Goal: Task Accomplishment & Management: Manage account settings

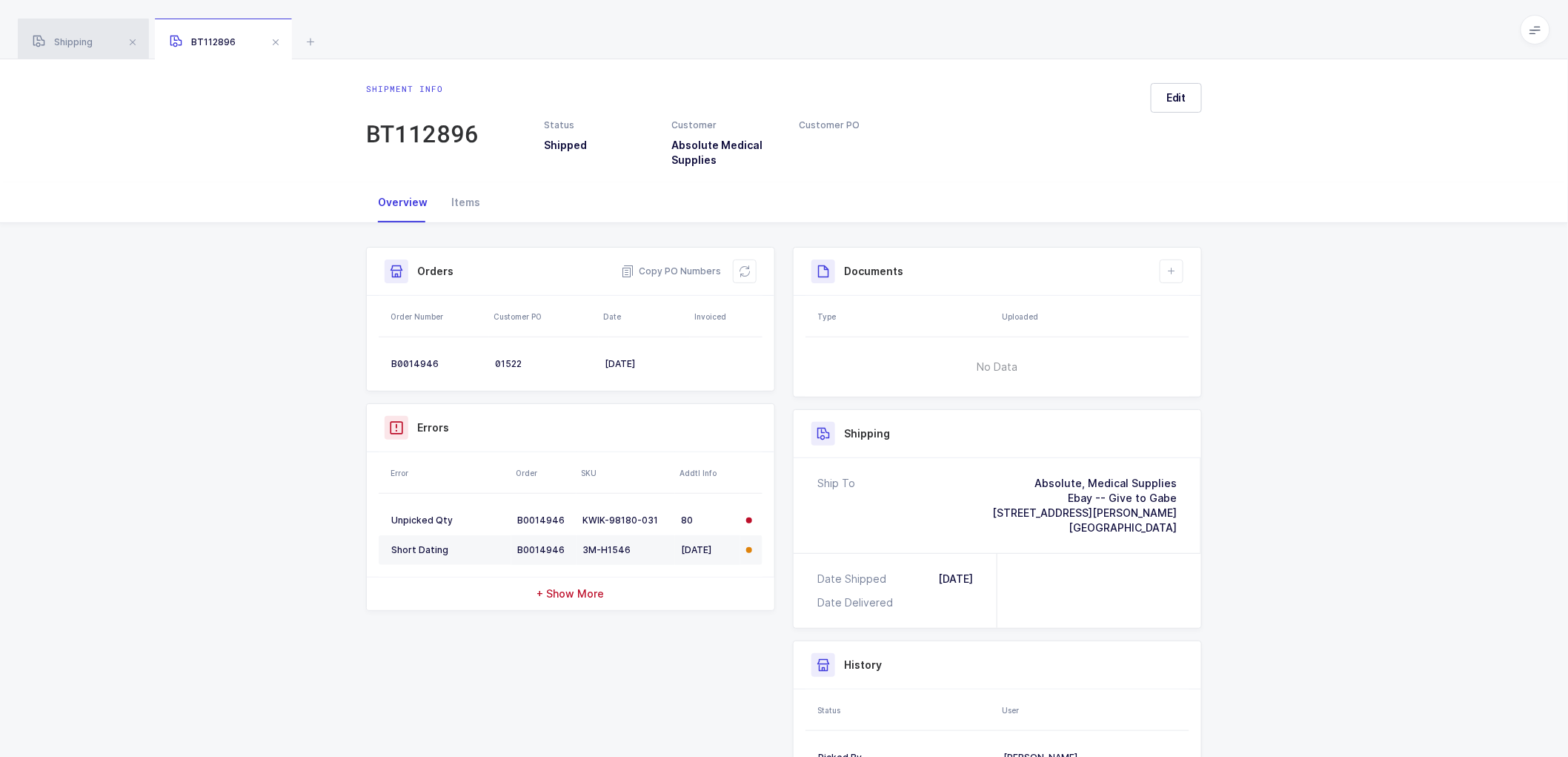
click at [90, 45] on span "Shipping" at bounding box center [62, 42] width 60 height 11
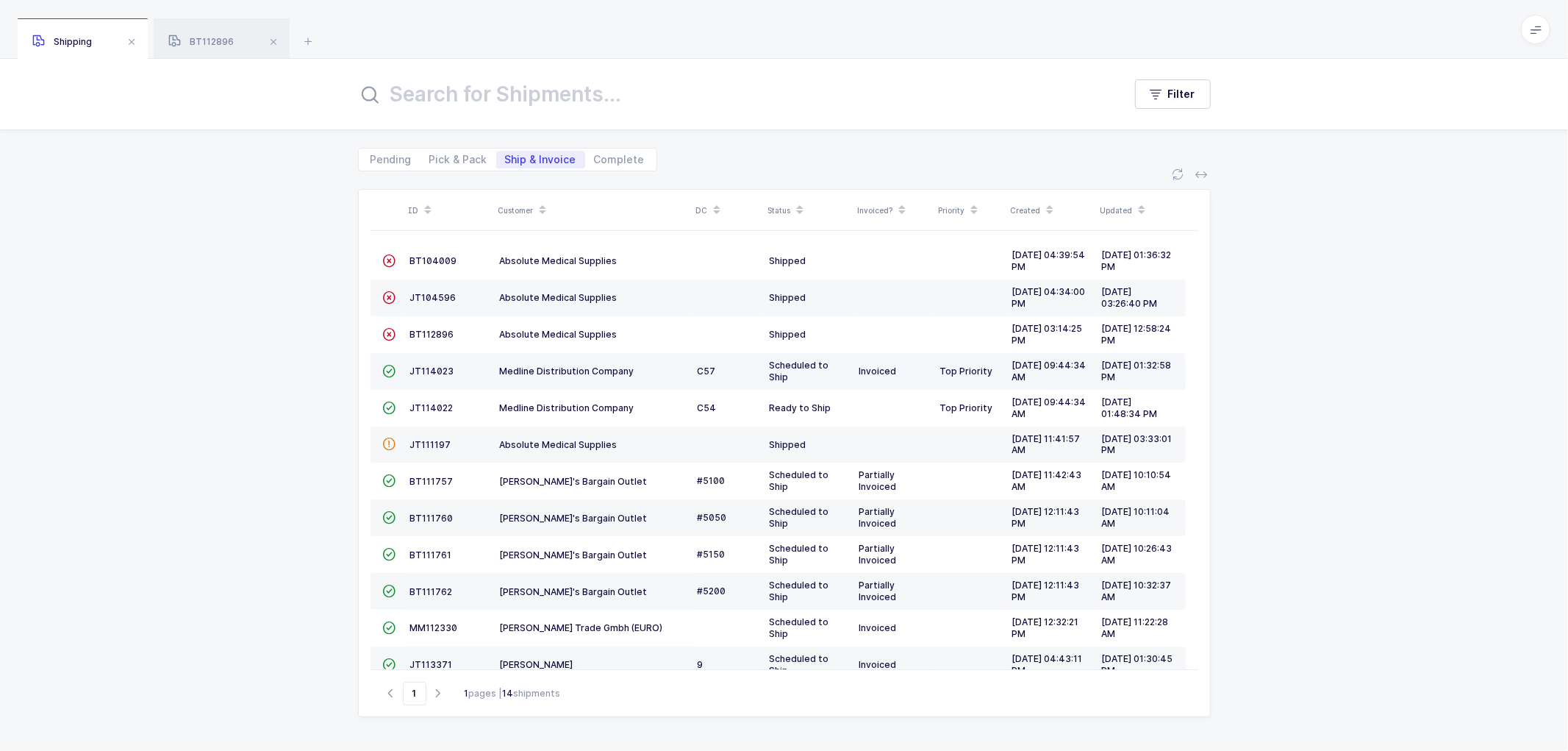
click at [419, 363] on td "JT114023" at bounding box center [449, 371] width 90 height 36
click at [432, 368] on span "JT114023" at bounding box center [432, 371] width 44 height 11
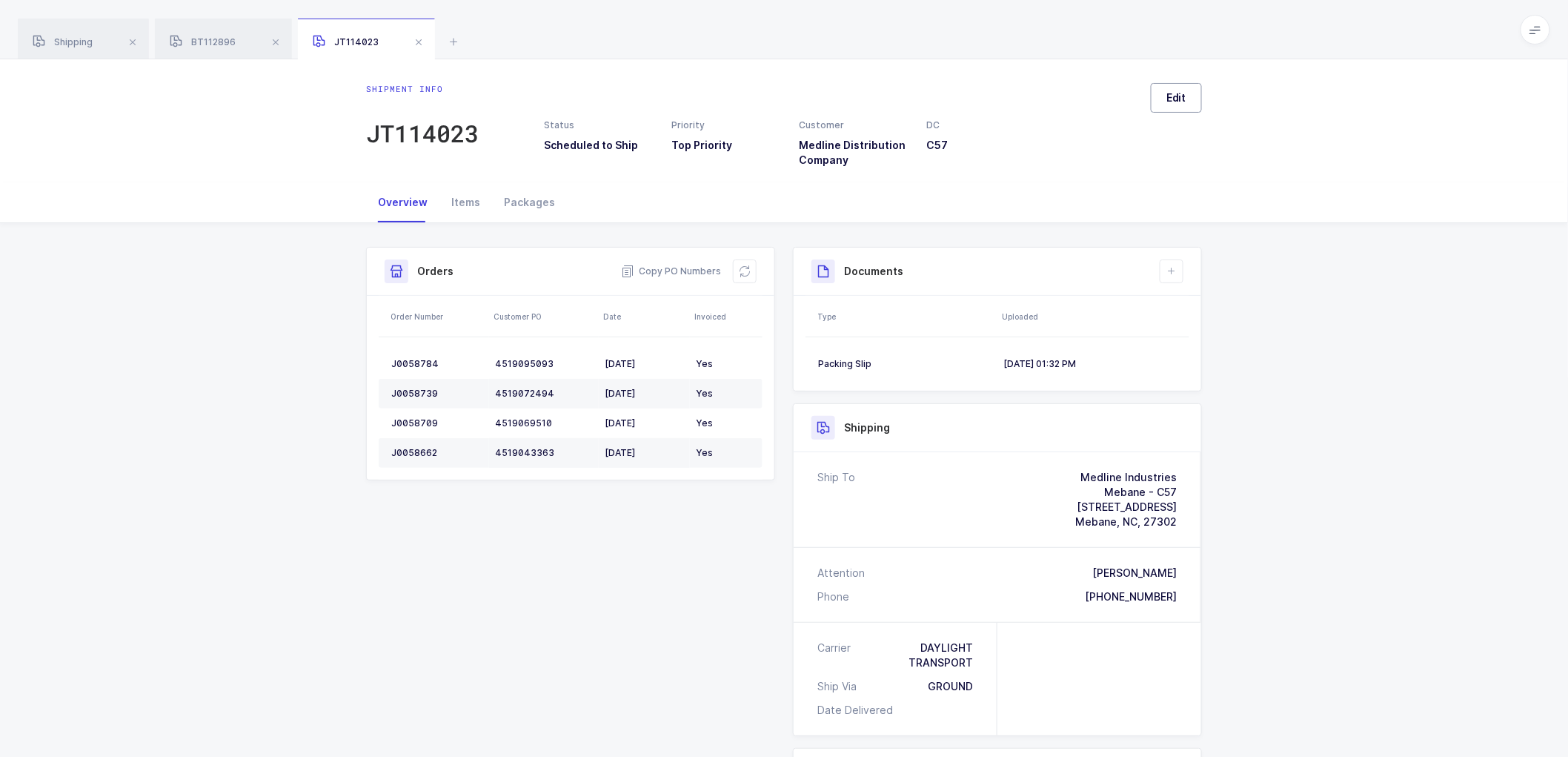
drag, startPoint x: 1178, startPoint y: 86, endPoint x: 1302, endPoint y: 149, distance: 139.1
click at [1178, 86] on button "Edit" at bounding box center [1176, 98] width 51 height 30
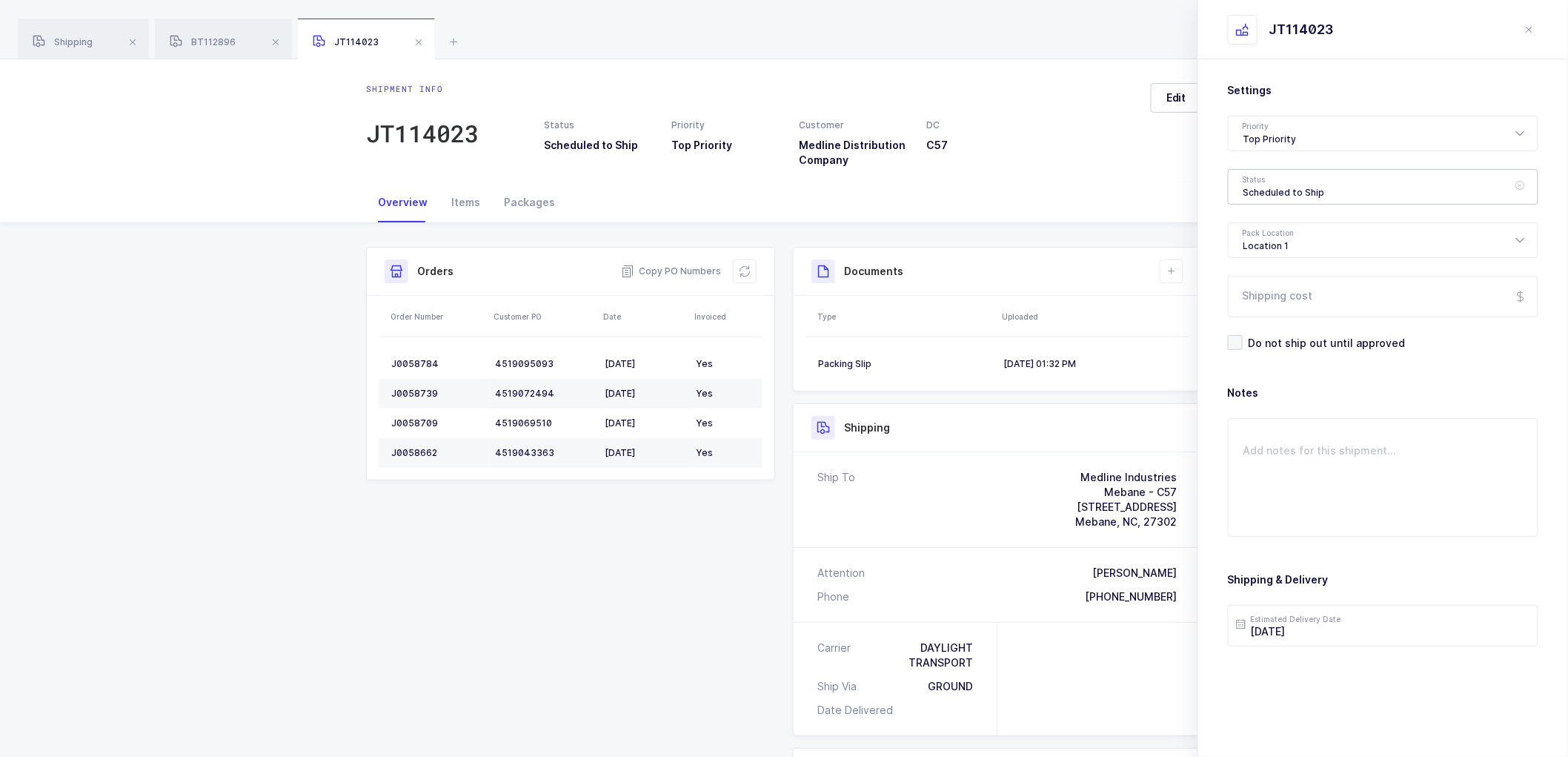
click at [1320, 183] on div "Scheduled to Ship" at bounding box center [1383, 186] width 311 height 36
click at [1270, 295] on span "Shipped" at bounding box center [1264, 301] width 42 height 13
type input "Shipped"
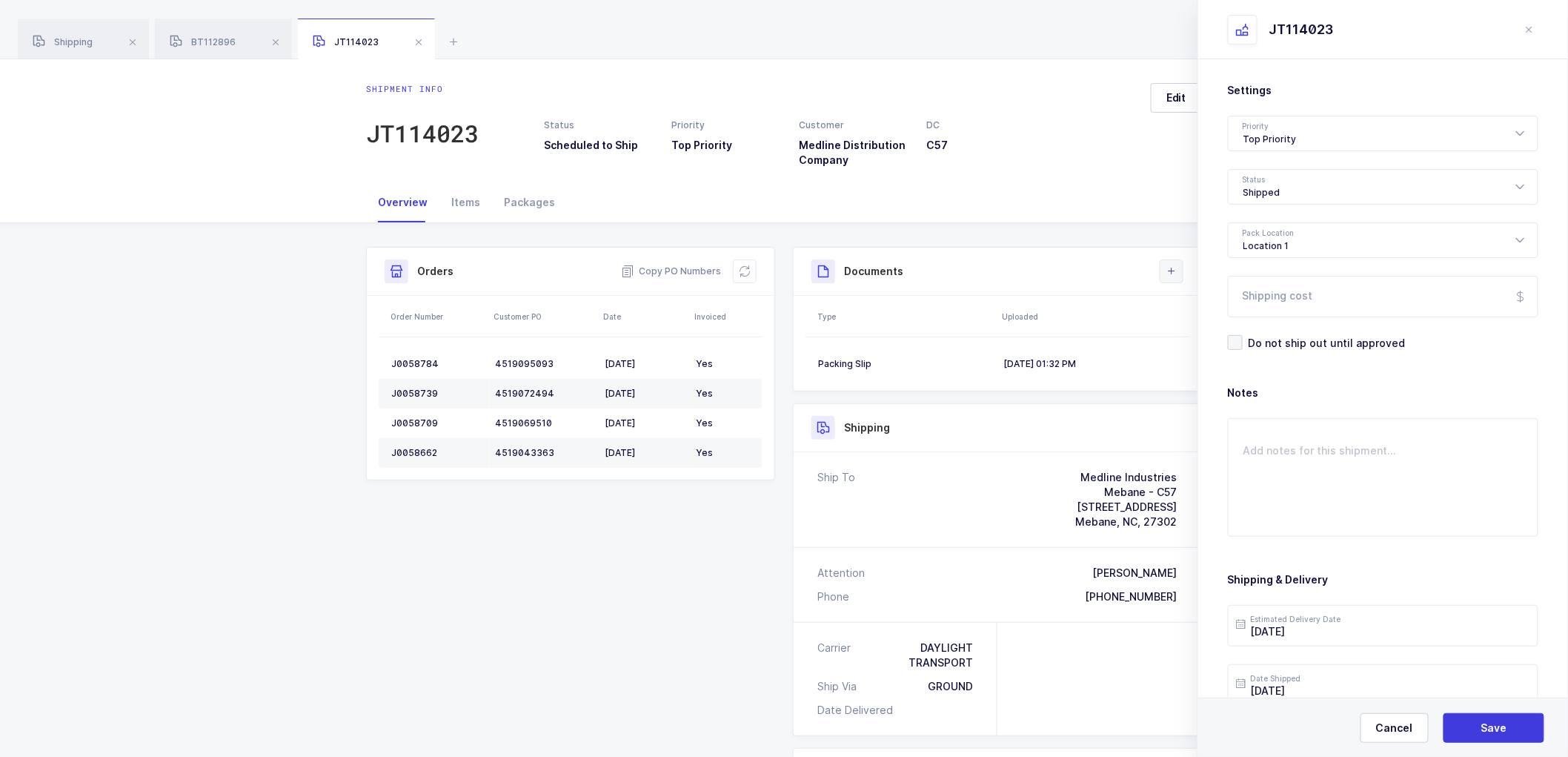
click at [1178, 268] on button at bounding box center [1172, 272] width 24 height 24
drag, startPoint x: 1492, startPoint y: 721, endPoint x: 1357, endPoint y: 565, distance: 206.3
click at [1492, 719] on button "Save" at bounding box center [1494, 727] width 101 height 30
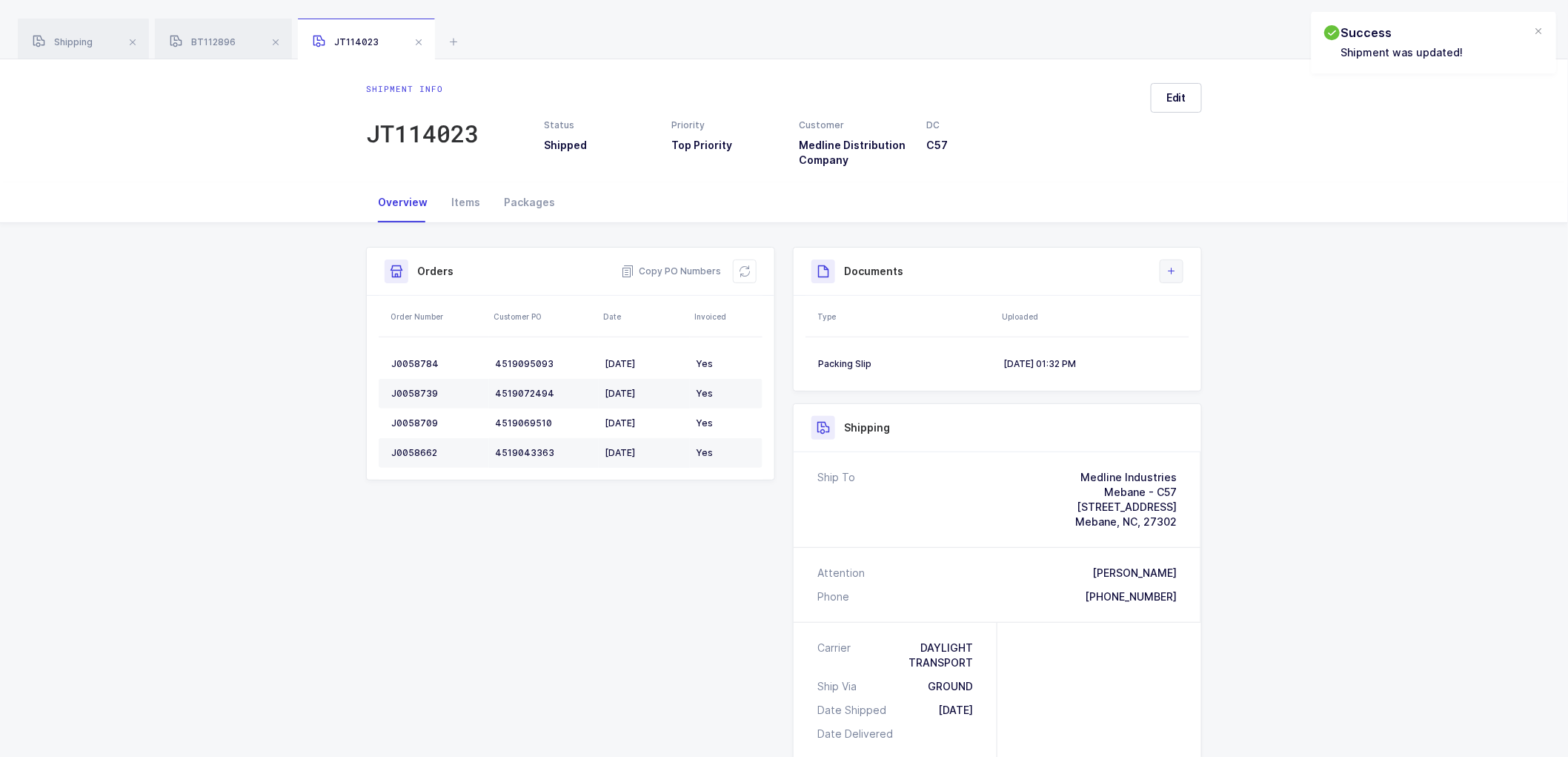
drag, startPoint x: 1187, startPoint y: 269, endPoint x: 1176, endPoint y: 270, distance: 11.0
click at [1187, 269] on div "Documents" at bounding box center [997, 272] width 408 height 48
drag, startPoint x: 1165, startPoint y: 271, endPoint x: 1176, endPoint y: 270, distance: 11.0
click at [1167, 270] on icon at bounding box center [1172, 271] width 12 height 12
click at [1201, 337] on li "Upload Document" at bounding box center [1222, 337] width 110 height 24
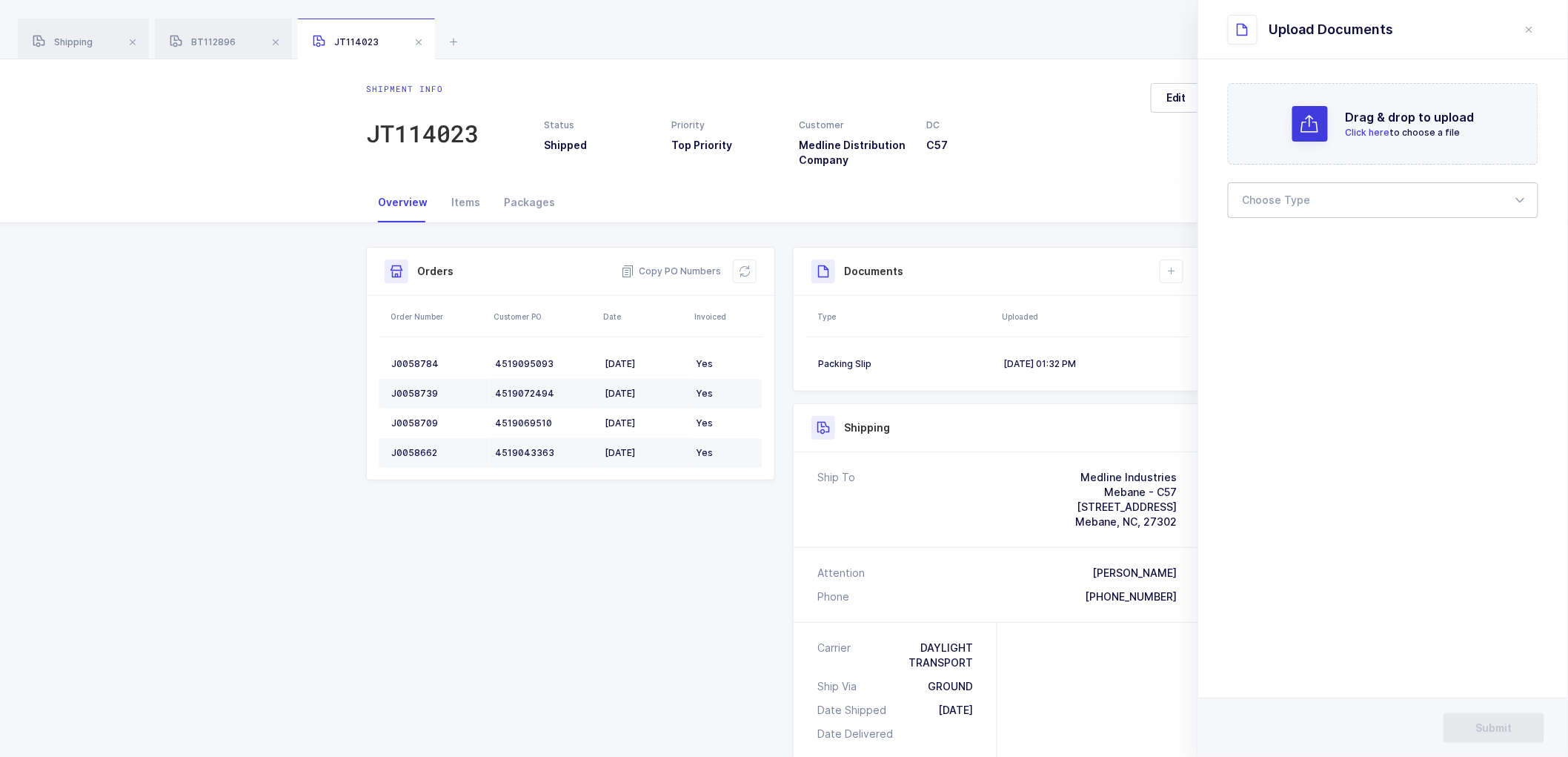
click at [1301, 208] on div at bounding box center [1383, 200] width 311 height 36
drag, startPoint x: 1280, startPoint y: 243, endPoint x: 1092, endPoint y: 558, distance: 366.8
click at [1280, 245] on span "Bill of Lading" at bounding box center [1276, 246] width 66 height 13
type input "Bill of Lading"
click at [1482, 720] on span "Submit" at bounding box center [1494, 727] width 36 height 15
